Goal: Task Accomplishment & Management: Use online tool/utility

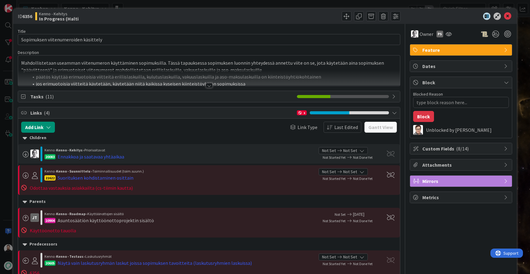
click at [210, 86] on div at bounding box center [209, 85] width 7 height 5
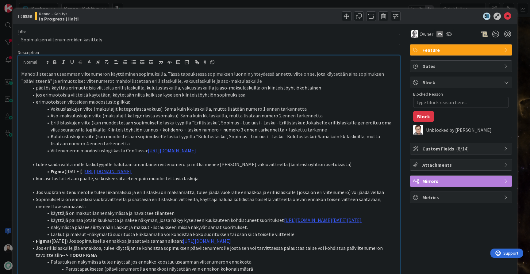
click at [297, 98] on li "erimuotoisten viitteiden muodostuslogiikka:" at bounding box center [213, 101] width 368 height 7
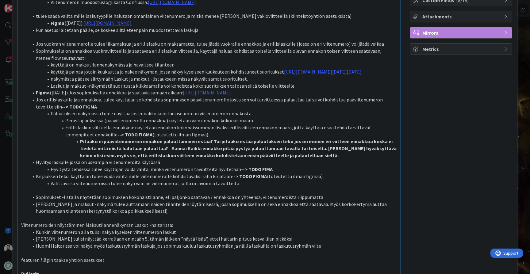
scroll to position [155, 0]
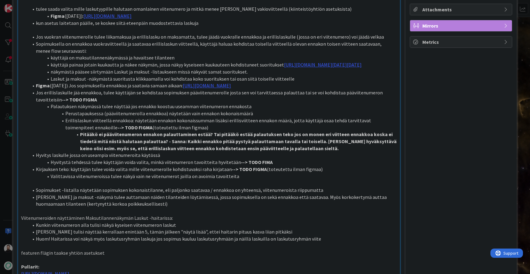
type textarea "x"
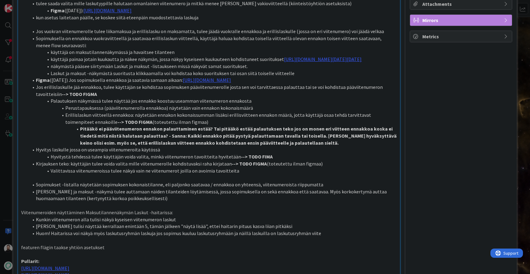
scroll to position [163, 0]
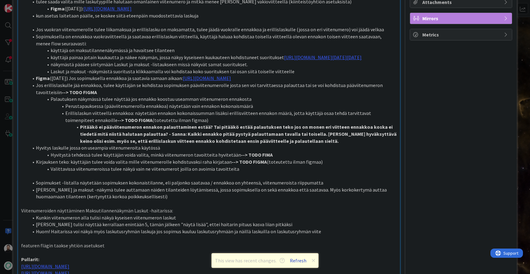
click at [302, 260] on button "Refresh" at bounding box center [298, 261] width 21 height 8
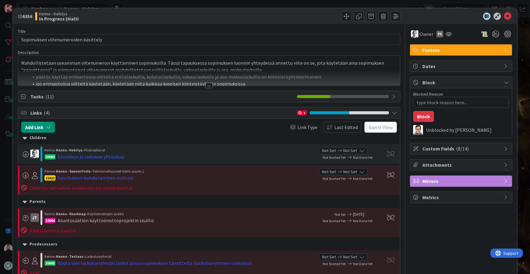
click at [207, 86] on div at bounding box center [209, 85] width 7 height 5
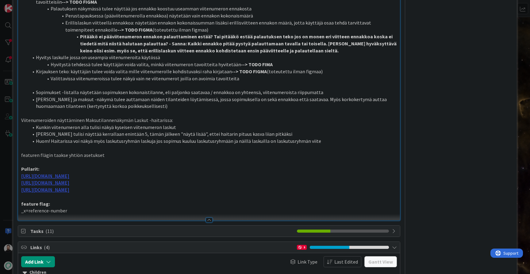
scroll to position [251, 0]
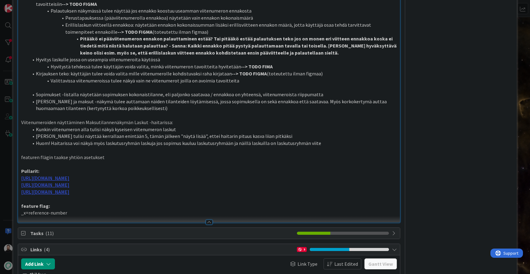
type textarea "x"
click at [5, 167] on div "ID 6356 Kenno - Kehitys In Progress (Halti Title 36 / 128 Sopimuksen viitenumer…" at bounding box center [265, 137] width 530 height 274
